Goal: Task Accomplishment & Management: Complete application form

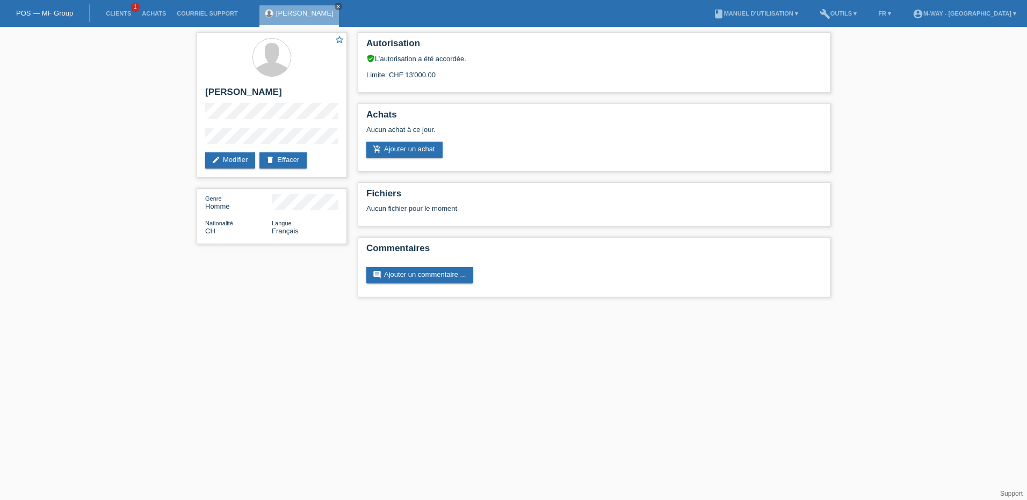
click at [50, 10] on link "POS — MF Group" at bounding box center [44, 13] width 57 height 8
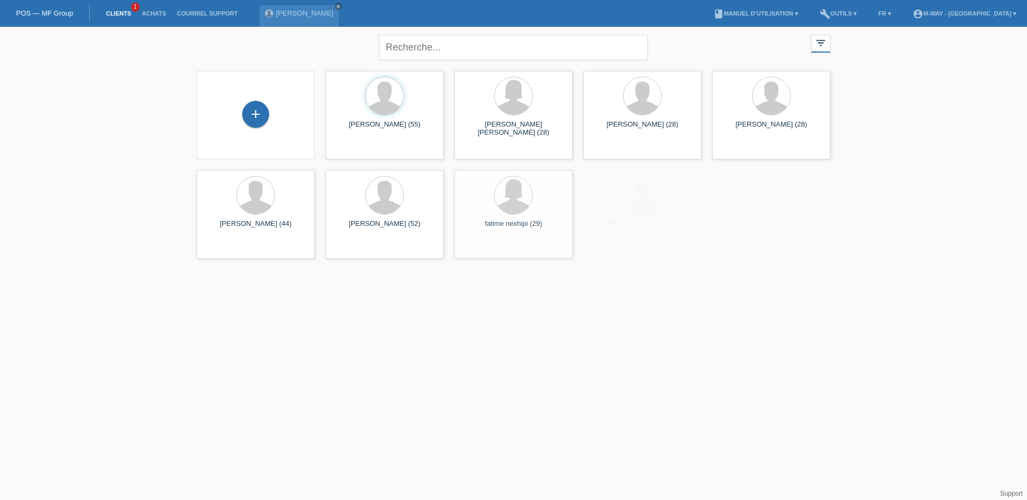
click at [237, 106] on div "+" at bounding box center [255, 115] width 101 height 28
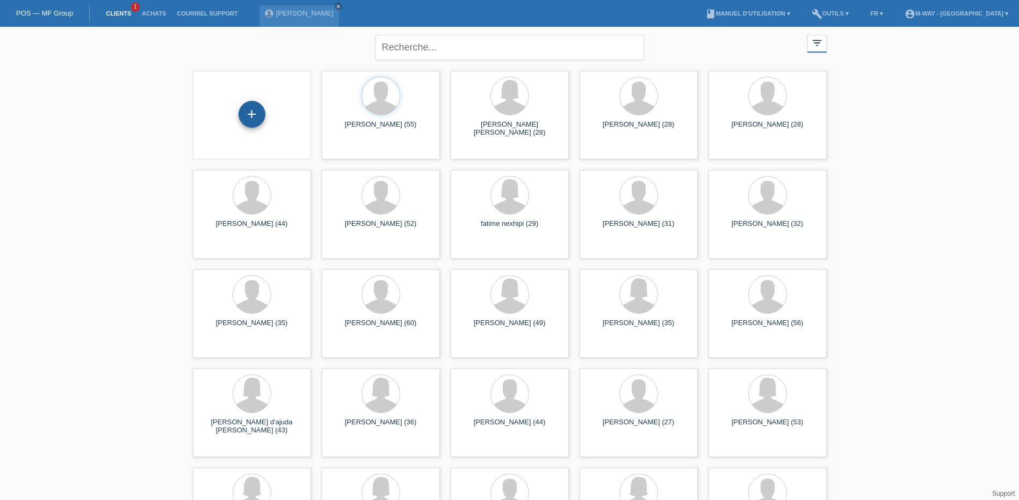
click at [252, 112] on div "+" at bounding box center [251, 114] width 27 height 27
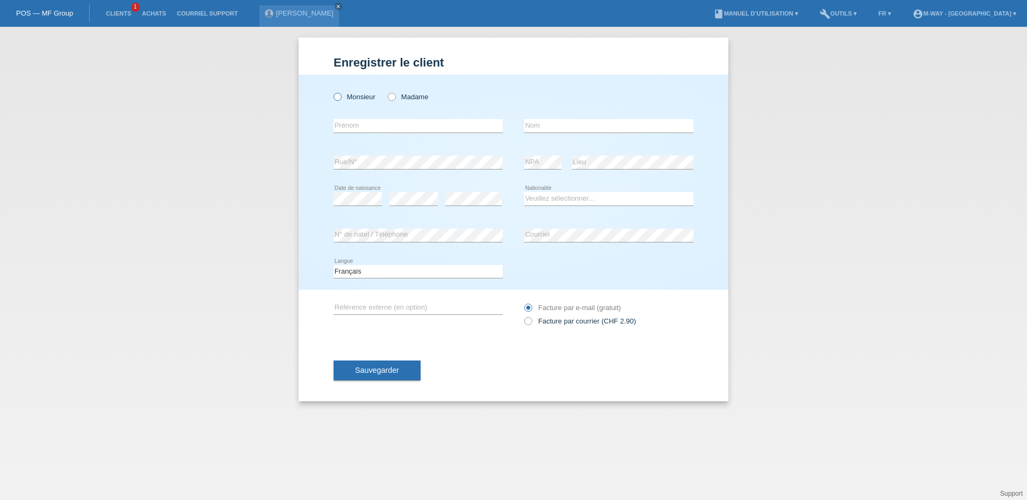
click at [332, 91] on icon at bounding box center [332, 91] width 0 height 0
click at [335, 96] on input "Monsieur" at bounding box center [336, 96] width 7 height 7
radio input "true"
click at [346, 133] on icon at bounding box center [417, 133] width 169 height 1
click at [351, 125] on input "text" at bounding box center [417, 125] width 169 height 13
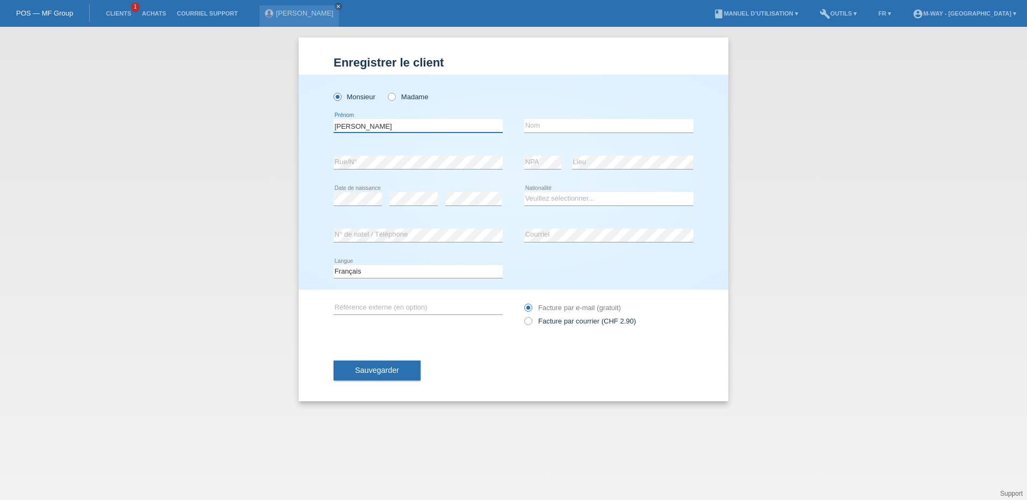
type input "stephane"
type input "kuratli"
click at [542, 201] on select "Veuillez sélectionner... Suisse Allemagne Autriche Liechtenstein ------------ A…" at bounding box center [608, 198] width 169 height 13
select select "CH"
click at [524, 192] on select "Veuillez sélectionner... [GEOGRAPHIC_DATA] [GEOGRAPHIC_DATA] [GEOGRAPHIC_DATA] …" at bounding box center [608, 198] width 169 height 13
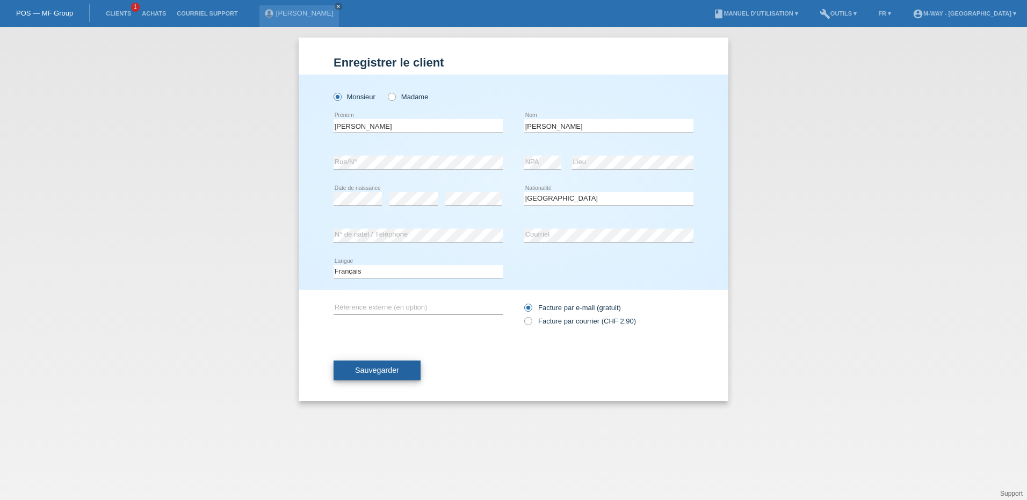
click at [370, 364] on button "Sauvegarder" at bounding box center [376, 371] width 87 height 20
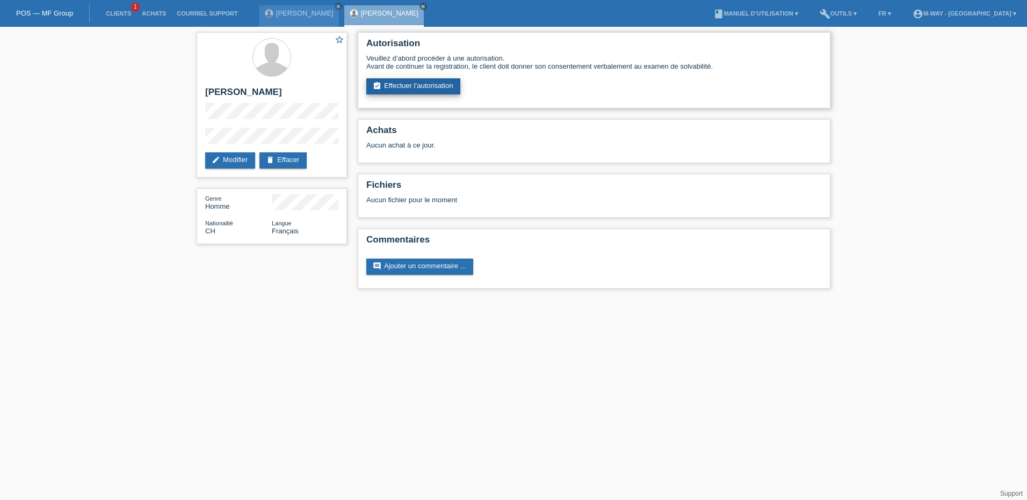
click at [418, 90] on link "assignment_turned_in Effectuer l’autorisation" at bounding box center [413, 86] width 94 height 16
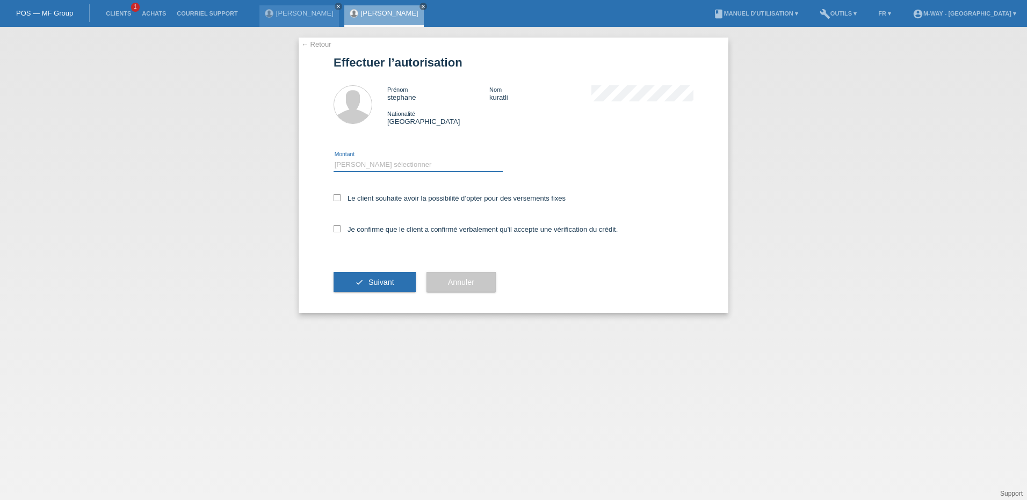
click at [383, 161] on select "Veuillez sélectionner CHF 1.00 - CHF 499.00 CHF 500.00 - CHF 1'999.00 CHF 2'000…" at bounding box center [417, 164] width 169 height 13
select select "3"
click at [333, 158] on select "Veuillez sélectionner CHF 1.00 - CHF 499.00 CHF 500.00 - CHF 1'999.00 CHF 2'000…" at bounding box center [417, 164] width 169 height 13
click at [335, 198] on icon at bounding box center [336, 197] width 7 height 7
click at [335, 198] on input "Le client souhaite avoir la possibilité d’opter pour des versements fixes" at bounding box center [336, 197] width 7 height 7
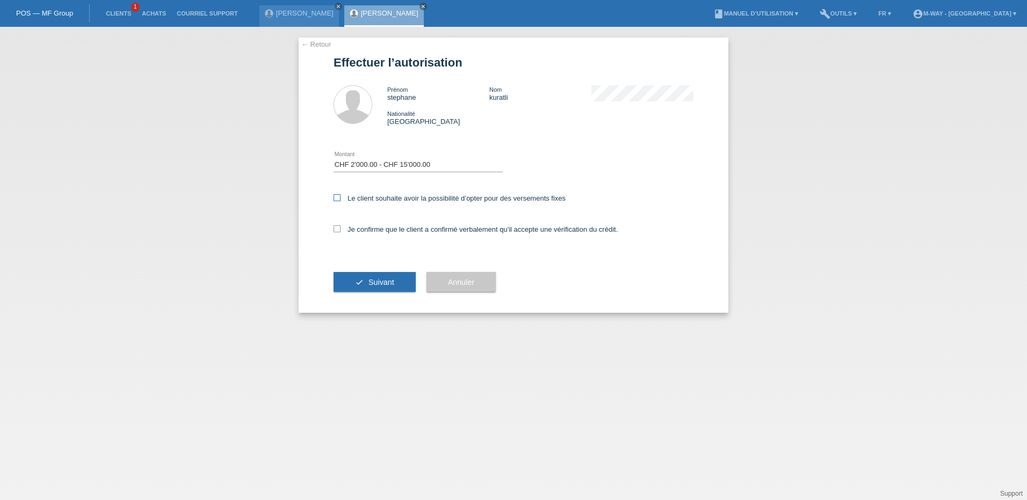
checkbox input "true"
drag, startPoint x: 338, startPoint y: 228, endPoint x: 370, endPoint y: 268, distance: 51.2
click at [338, 228] on icon at bounding box center [336, 229] width 7 height 7
click at [338, 228] on input "Je confirme que le client a confirmé verbalement qu'il accepte une vérification…" at bounding box center [336, 229] width 7 height 7
checkbox input "true"
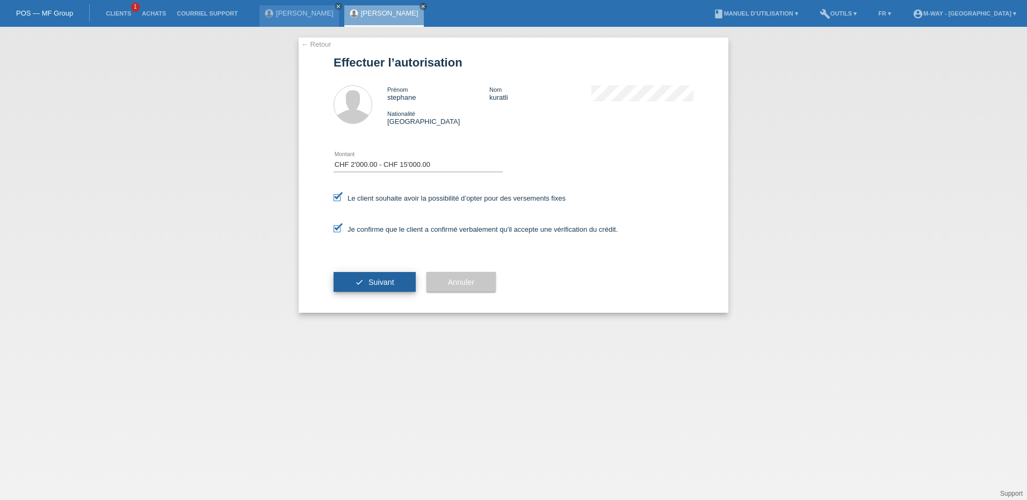
click at [390, 281] on span "Suivant" at bounding box center [381, 282] width 26 height 9
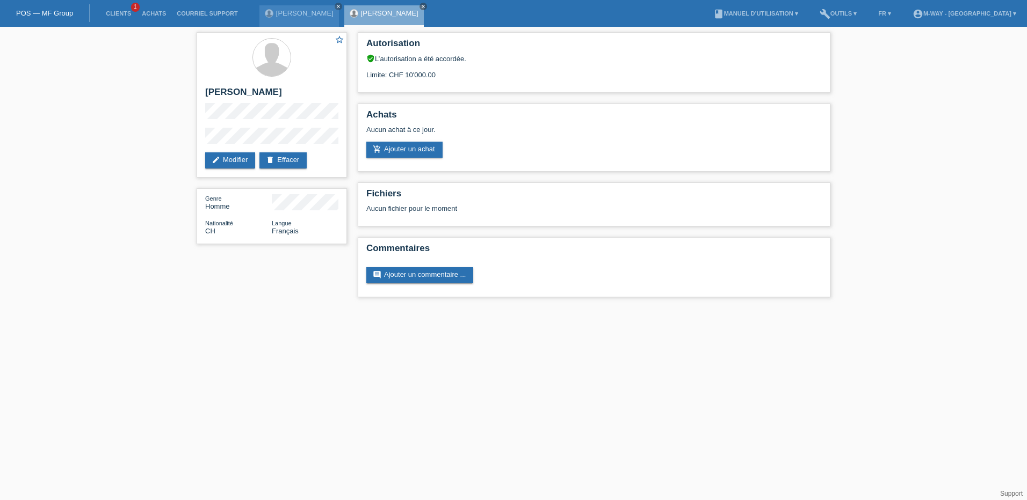
click at [121, 8] on li "Clients 1" at bounding box center [118, 13] width 36 height 27
click at [119, 11] on link "Clients" at bounding box center [118, 13] width 36 height 6
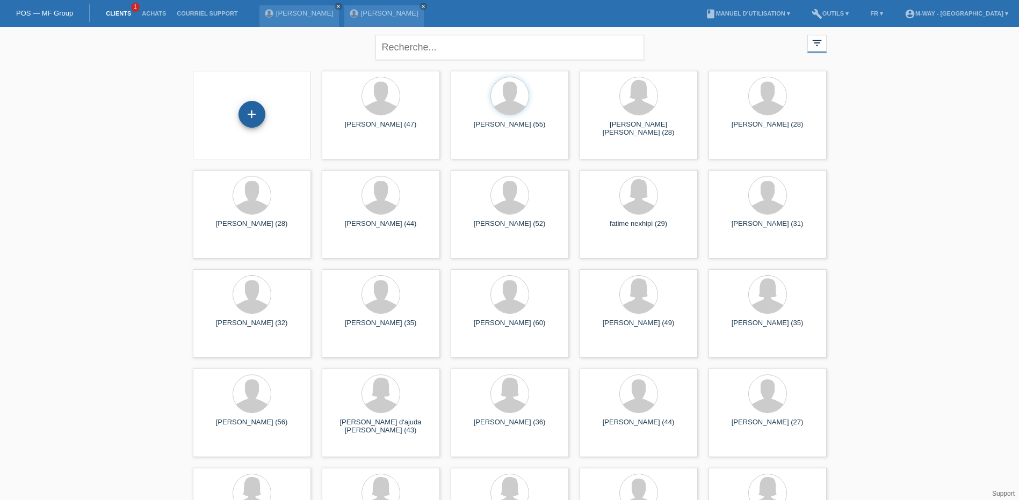
click at [250, 113] on div "+" at bounding box center [251, 114] width 27 height 27
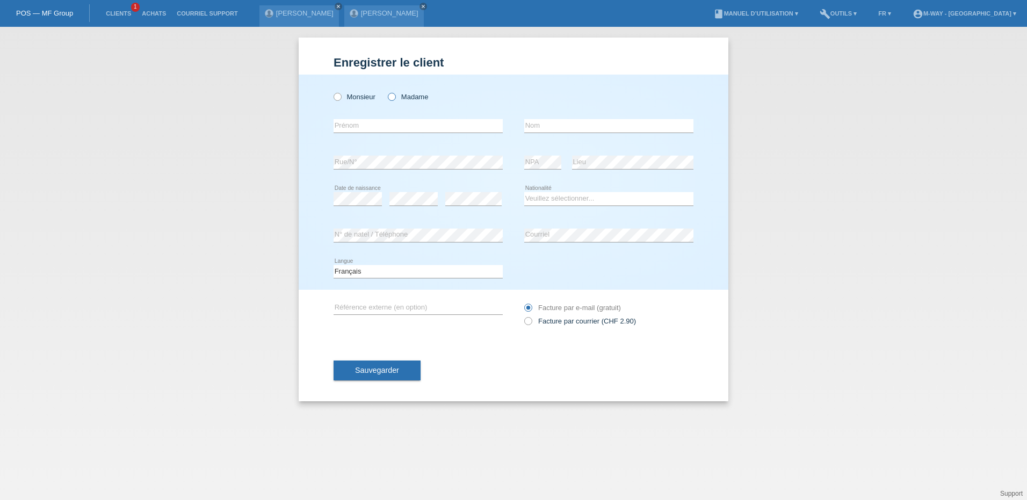
click at [386, 91] on icon at bounding box center [386, 91] width 0 height 0
click at [393, 97] on input "Madame" at bounding box center [391, 96] width 7 height 7
radio input "true"
click at [396, 126] on input "text" at bounding box center [417, 125] width 169 height 13
type input "[PERSON_NAME]"
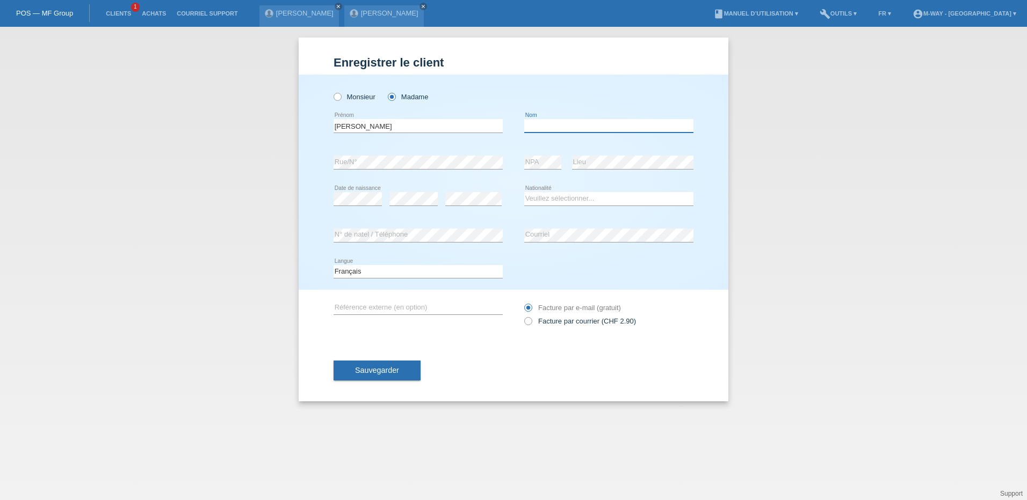
click at [541, 124] on input "text" at bounding box center [608, 125] width 169 height 13
type input "[GEOGRAPHIC_DATA]"
click at [505, 208] on div "error Date de naissance error error Suisse Åland" at bounding box center [513, 199] width 360 height 37
click at [569, 200] on select "Veuillez sélectionner... Suisse Allemagne Autriche Liechtenstein ------------ A…" at bounding box center [608, 198] width 169 height 13
select select "CH"
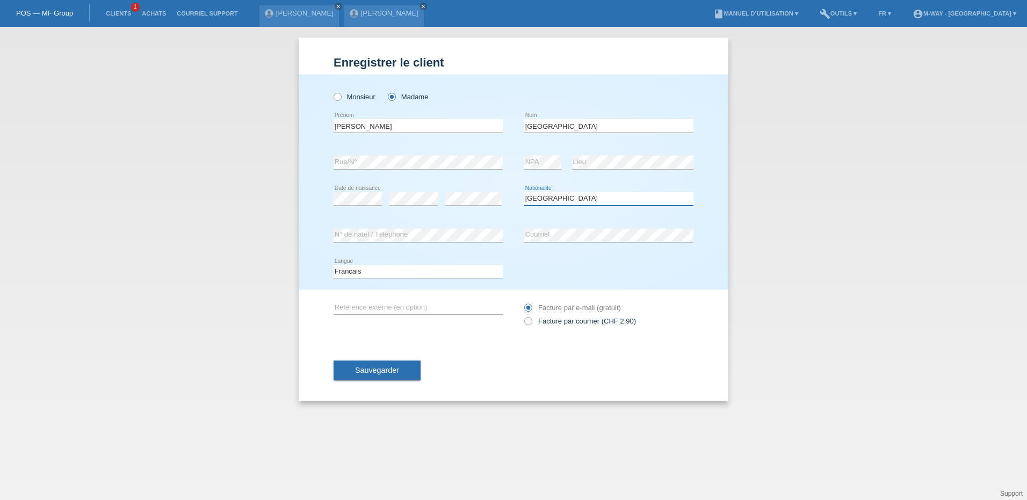
click at [524, 192] on select "Veuillez sélectionner... Suisse Allemagne Autriche Liechtenstein ------------ A…" at bounding box center [608, 198] width 169 height 13
click at [395, 372] on span "Sauvegarder" at bounding box center [377, 370] width 44 height 9
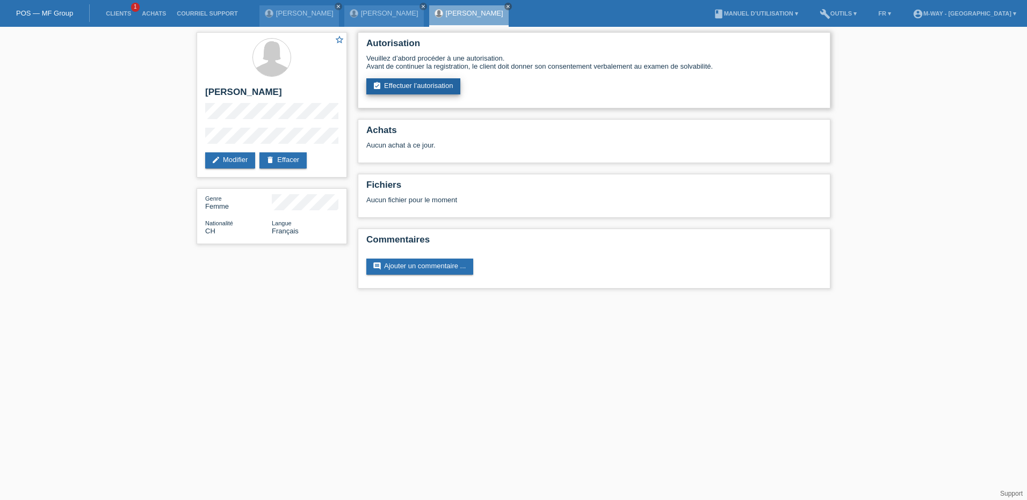
click at [406, 82] on link "assignment_turned_in Effectuer l’autorisation" at bounding box center [413, 86] width 94 height 16
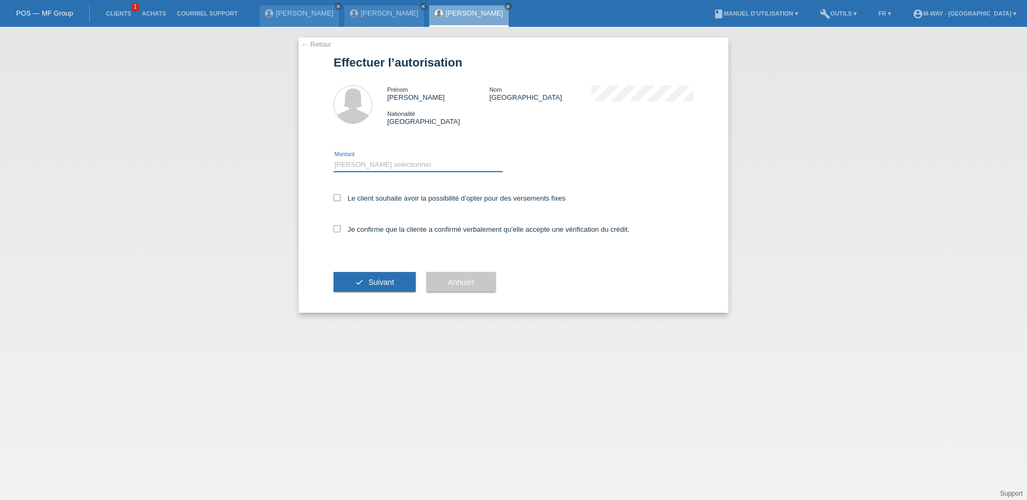
click at [395, 165] on select "Veuillez sélectionner CHF 1.00 - CHF 499.00 CHF 500.00 - CHF 1'999.00 CHF 2'000…" at bounding box center [417, 164] width 169 height 13
select select "3"
click at [333, 158] on select "Veuillez sélectionner CHF 1.00 - CHF 499.00 CHF 500.00 - CHF 1'999.00 CHF 2'000…" at bounding box center [417, 164] width 169 height 13
click at [339, 198] on icon at bounding box center [336, 197] width 7 height 7
click at [339, 198] on input "Le client souhaite avoir la possibilité d’opter pour des versements fixes" at bounding box center [336, 197] width 7 height 7
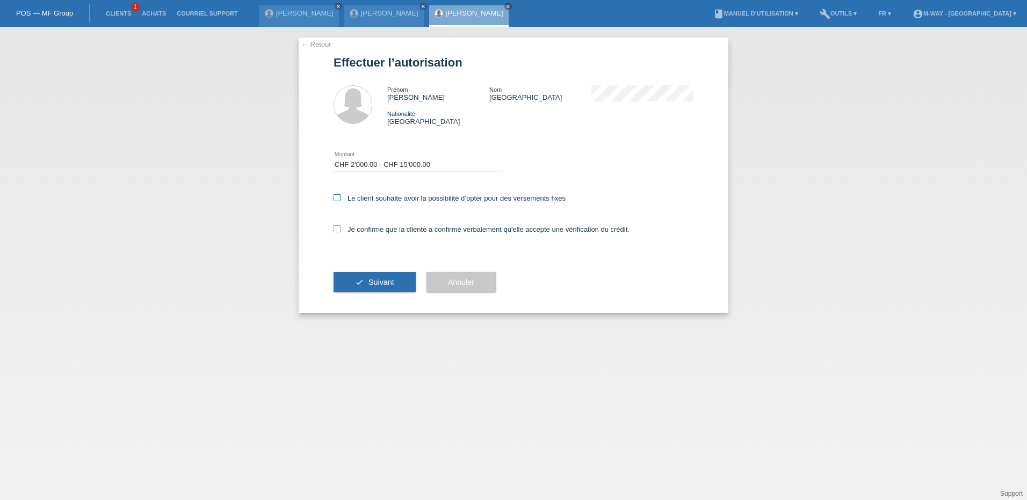
checkbox input "true"
click at [339, 228] on icon at bounding box center [336, 229] width 7 height 7
click at [339, 228] on input "Je confirme que la cliente a confirmé verbalement qu'elle accepte une vérificat…" at bounding box center [336, 229] width 7 height 7
checkbox input "true"
click at [387, 281] on span "Suivant" at bounding box center [381, 282] width 26 height 9
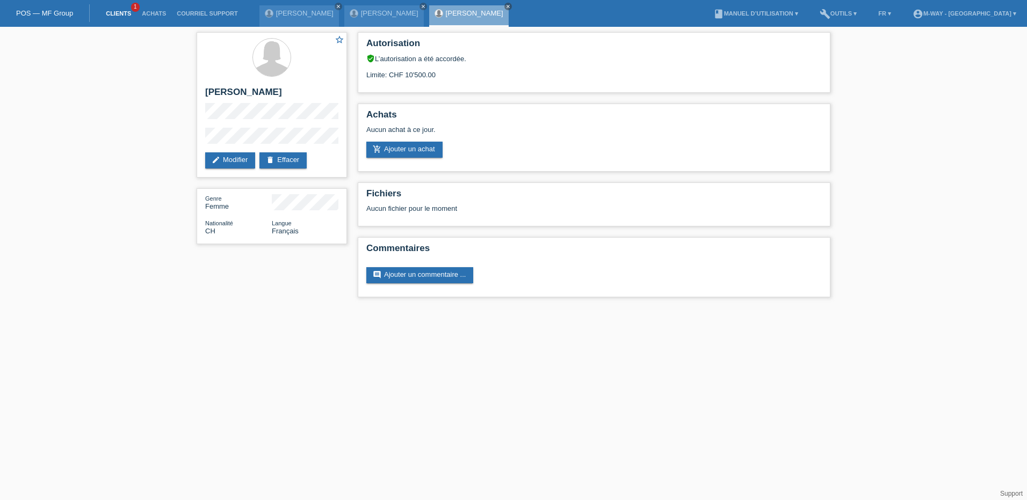
click at [113, 12] on link "Clients" at bounding box center [118, 13] width 36 height 6
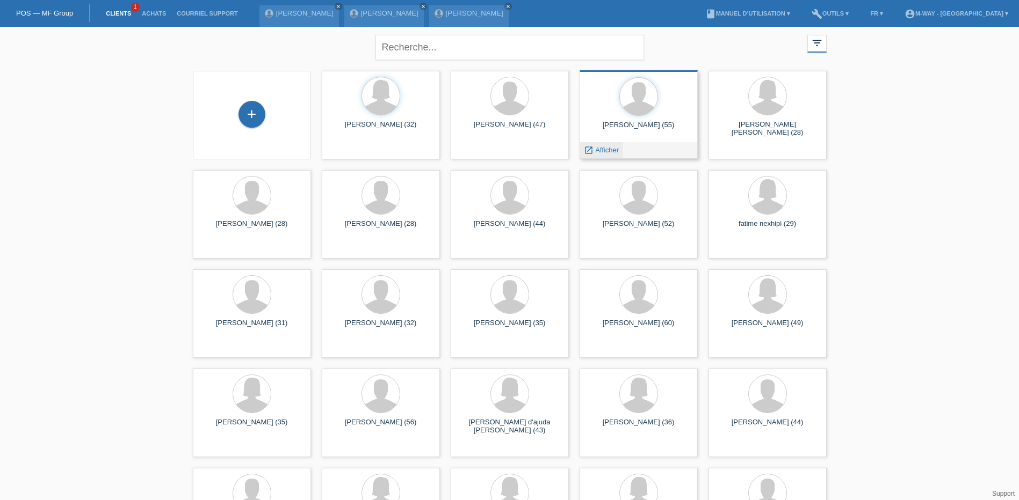
click at [603, 149] on span "Afficher" at bounding box center [607, 150] width 24 height 8
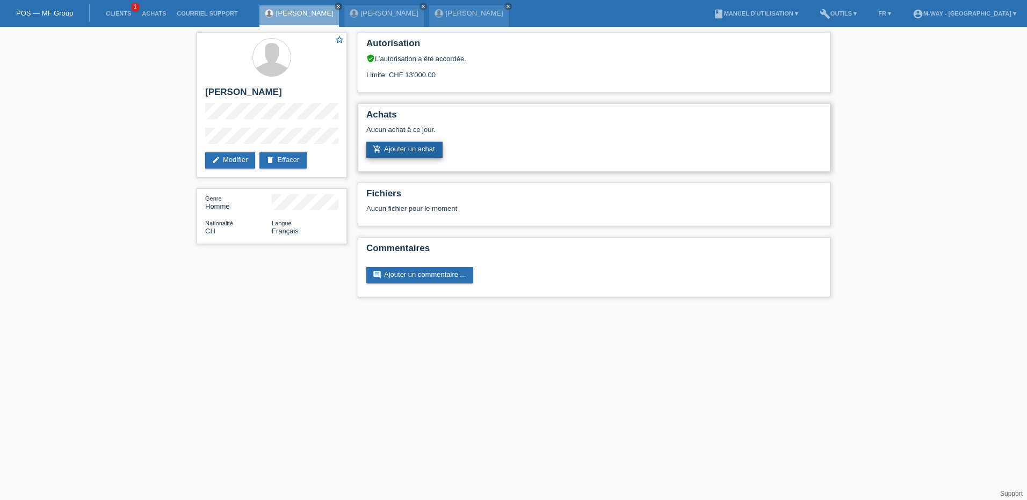
click at [408, 146] on link "add_shopping_cart Ajouter un achat" at bounding box center [404, 150] width 76 height 16
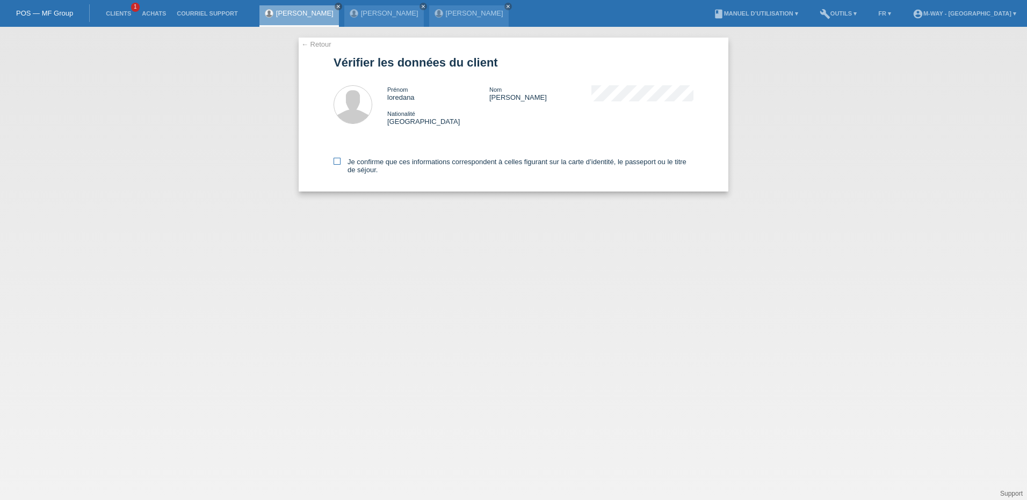
click at [336, 162] on icon at bounding box center [336, 161] width 7 height 7
click at [336, 162] on input "Je confirme que ces informations correspondent à celles figurant sur la carte d…" at bounding box center [336, 161] width 7 height 7
checkbox input "true"
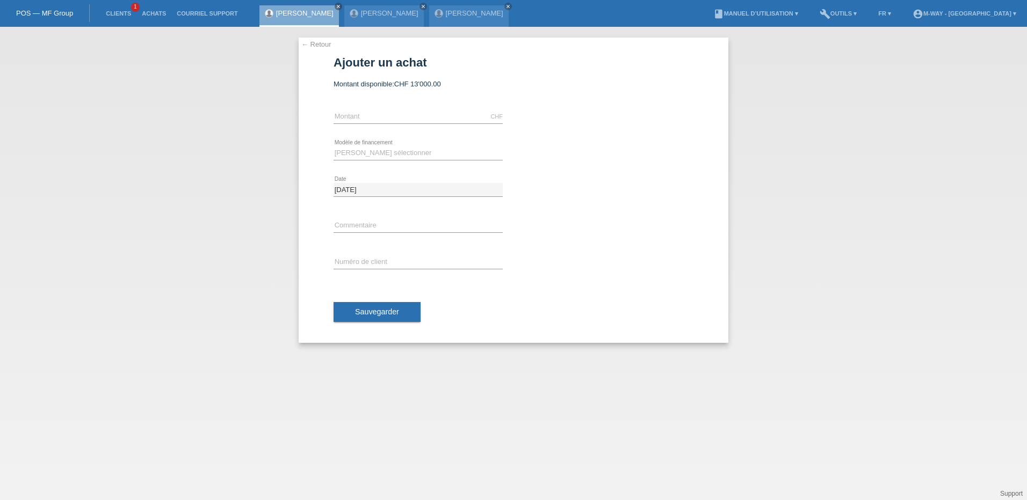
click at [373, 110] on div "CHF error [GEOGRAPHIC_DATA]" at bounding box center [417, 117] width 169 height 37
click at [368, 118] on input "text" at bounding box center [417, 116] width 169 height 13
type input "8209.65"
click at [366, 151] on select "Veuillez sélectionner Taux fixes Achat sur facture avec paiement partiel" at bounding box center [417, 153] width 169 height 13
select select "77"
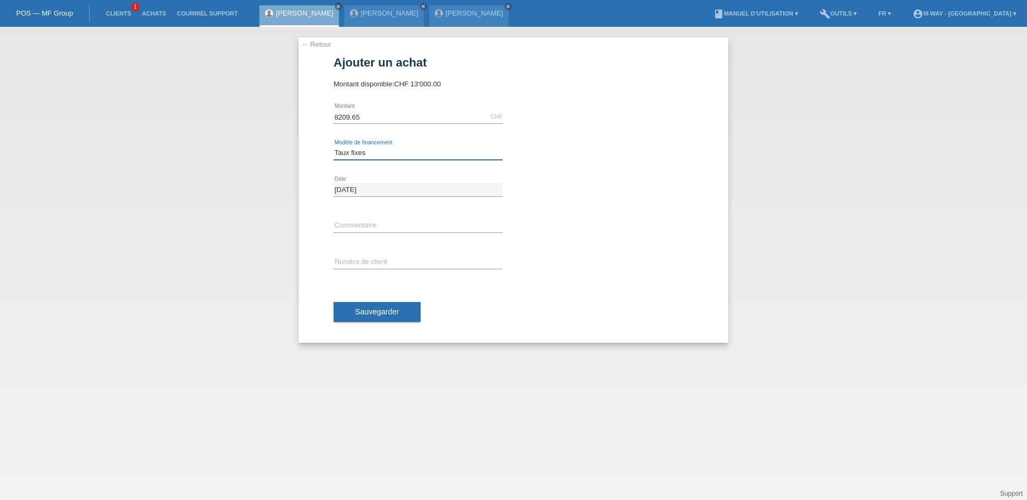
click at [333, 147] on select "Veuillez sélectionner Taux fixes Achat sur facture avec paiement partiel" at bounding box center [417, 153] width 169 height 13
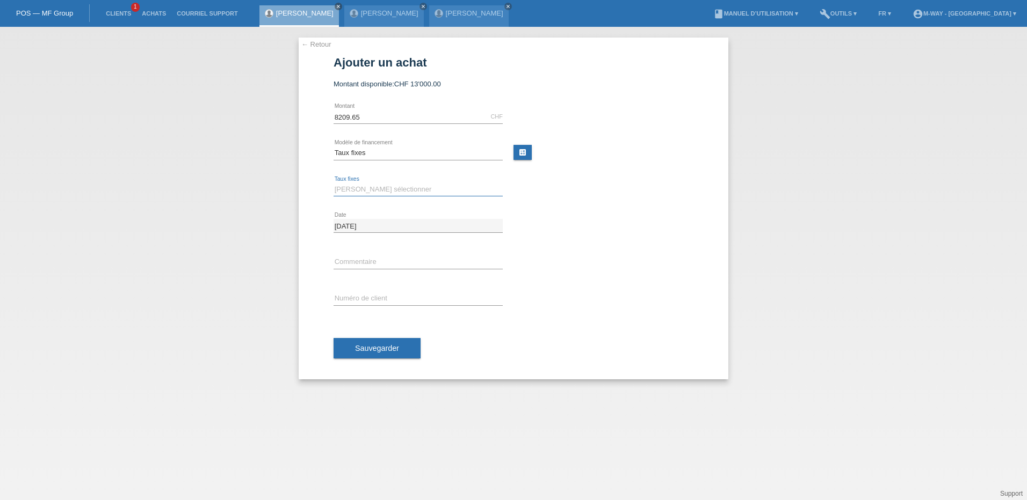
click at [364, 184] on select "Veuillez sélectionner 4 versements 5 versements 6 versements 7 versements 8 ver…" at bounding box center [417, 189] width 169 height 13
select select "203"
click at [333, 183] on select "Veuillez sélectionner 4 versements 5 versements 6 versements 7 versements 8 ver…" at bounding box center [417, 189] width 169 height 13
click at [365, 293] on input "text" at bounding box center [417, 298] width 169 height 13
type input "k035280"
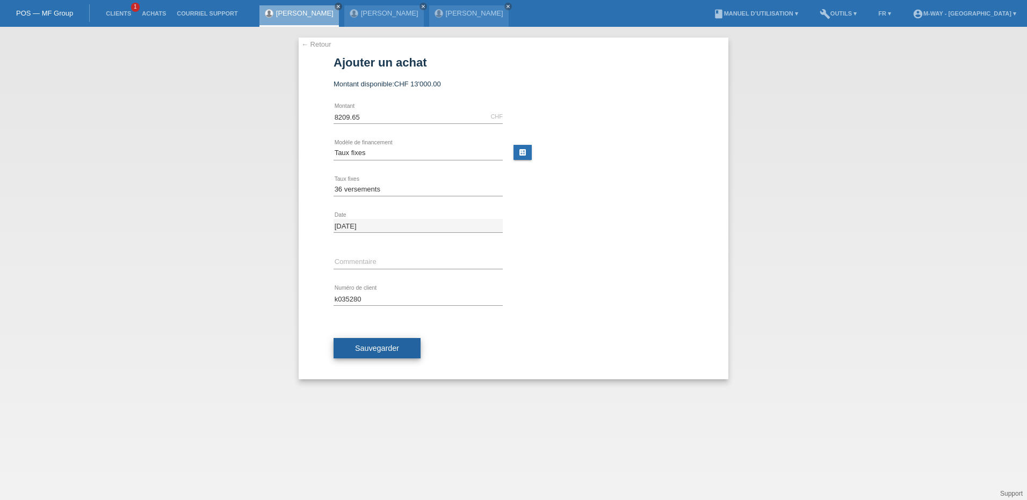
click at [373, 343] on button "Sauvegarder" at bounding box center [376, 348] width 87 height 20
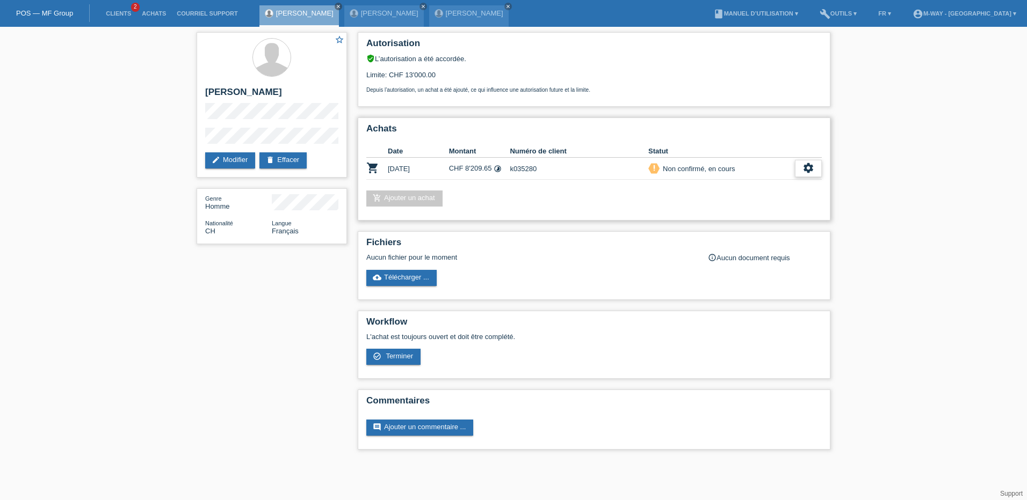
click at [812, 170] on icon "settings" at bounding box center [808, 168] width 12 height 12
click at [721, 219] on span "Terminer" at bounding box center [733, 217] width 31 height 13
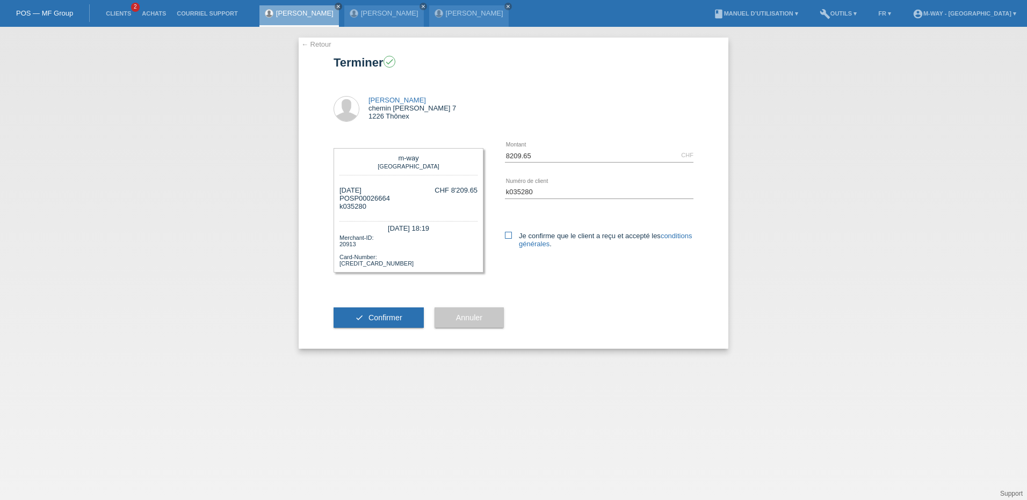
click at [511, 234] on icon at bounding box center [508, 235] width 7 height 7
click at [511, 234] on input "Je confirme que le client a reçu et accepté les conditions générales ." at bounding box center [508, 235] width 7 height 7
checkbox input "true"
click at [393, 320] on span "Confirmer" at bounding box center [385, 318] width 34 height 9
